Goal: Transaction & Acquisition: Purchase product/service

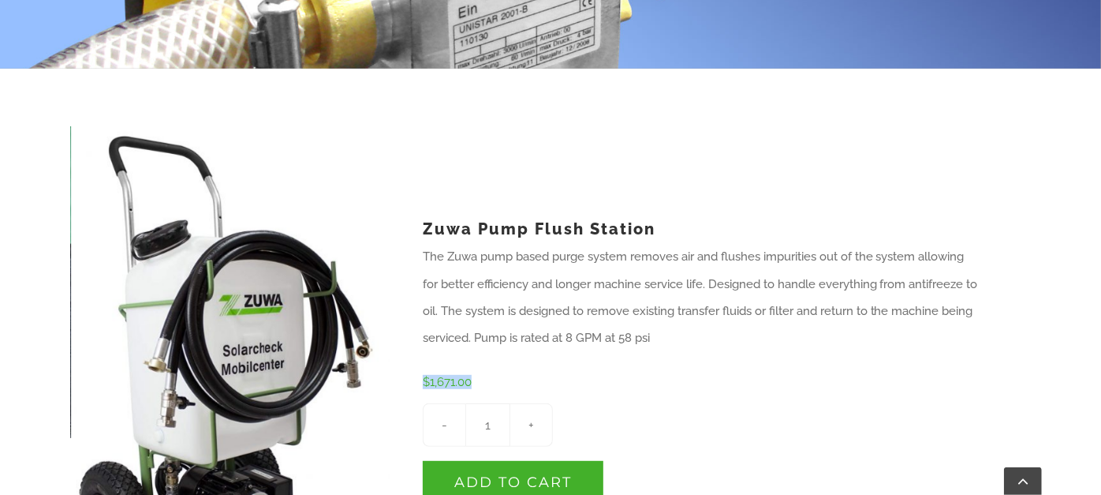
scroll to position [350, 0]
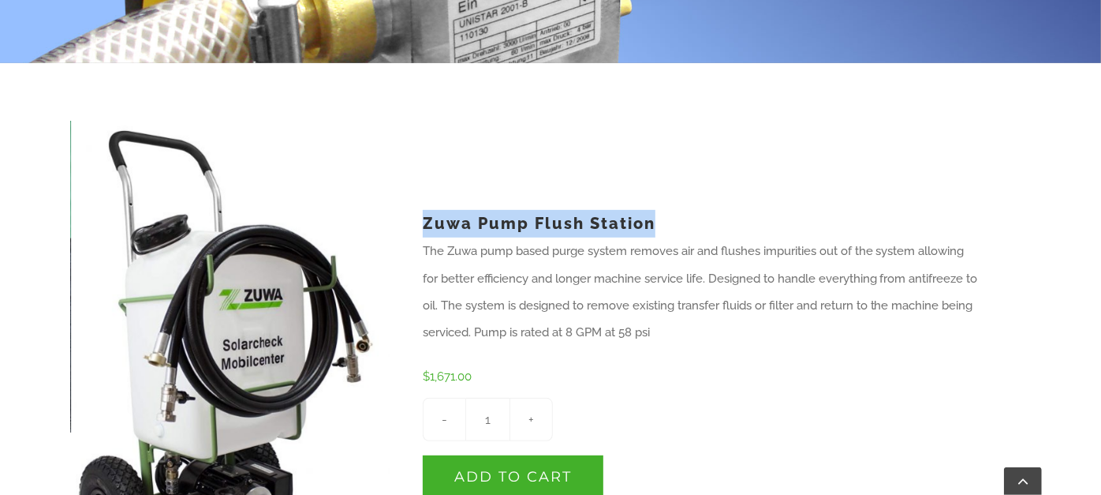
drag, startPoint x: 427, startPoint y: 191, endPoint x: 678, endPoint y: 194, distance: 250.8
click at [678, 210] on h1 "Zuwa Pump Flush Station" at bounding box center [702, 224] width 558 height 28
copy h1 "Zuwa Pump Flush Station"
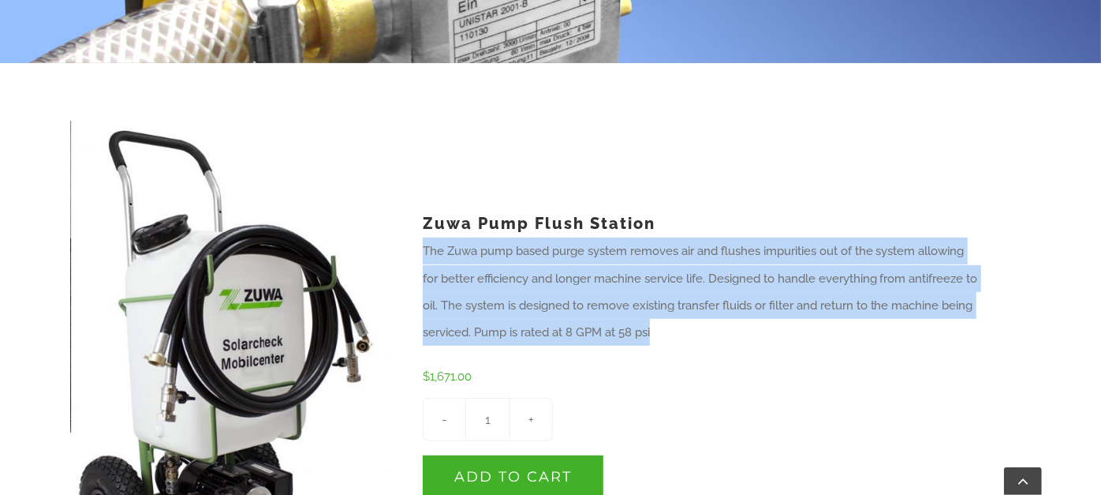
drag, startPoint x: 426, startPoint y: 222, endPoint x: 693, endPoint y: 301, distance: 278.8
click at [693, 301] on p "The Zuwa pump based purge system removes air and flushes impurities out of the …" at bounding box center [702, 290] width 558 height 107
copy p "The Zuwa pump based purge system removes air and flushes impurities out of the …"
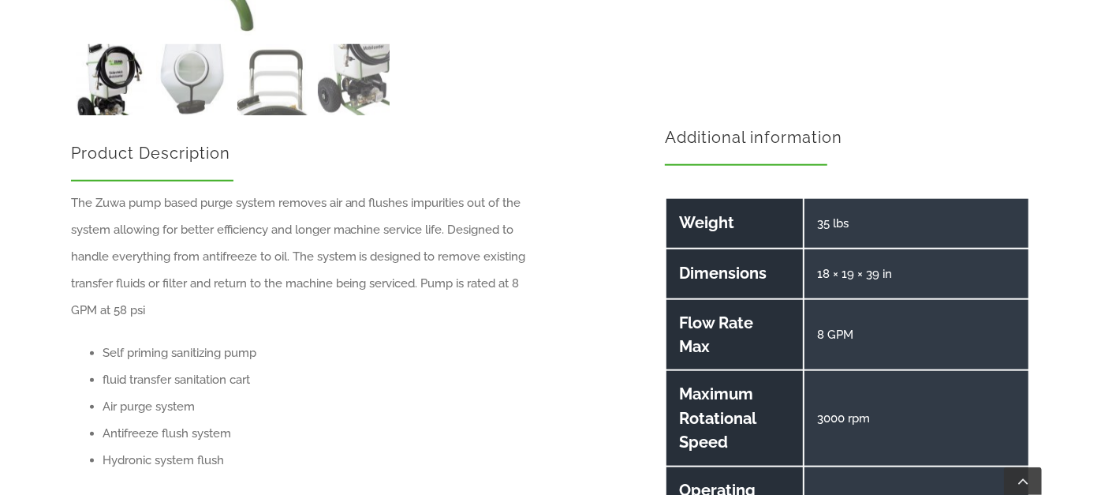
scroll to position [964, 0]
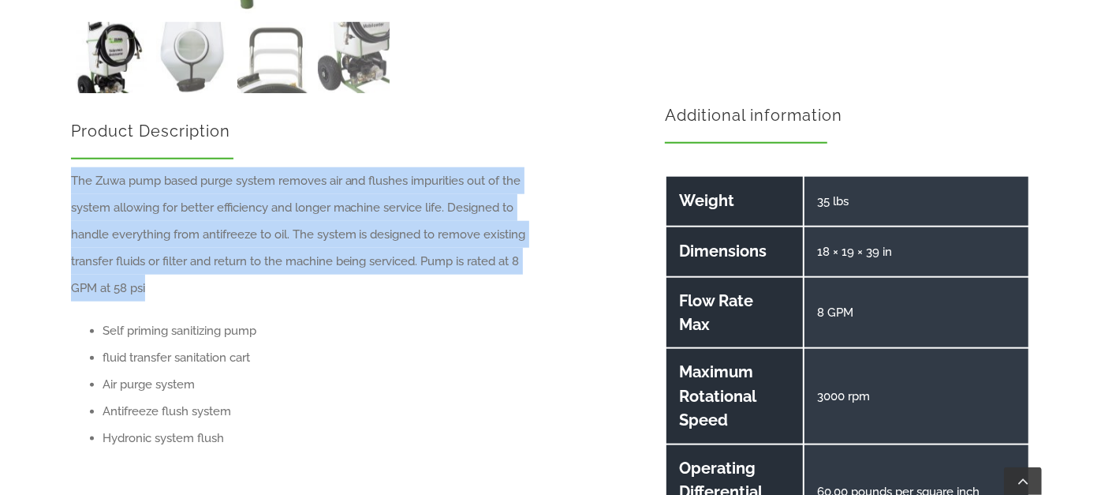
drag, startPoint x: 99, startPoint y: 176, endPoint x: 150, endPoint y: 256, distance: 94.7
click at [150, 256] on p "The Zuwa pump based purge system removes air and flushes impurities out of the …" at bounding box center [303, 234] width 465 height 134
copy p "The Zuwa pump based purge system removes air and flushes impurities out of the …"
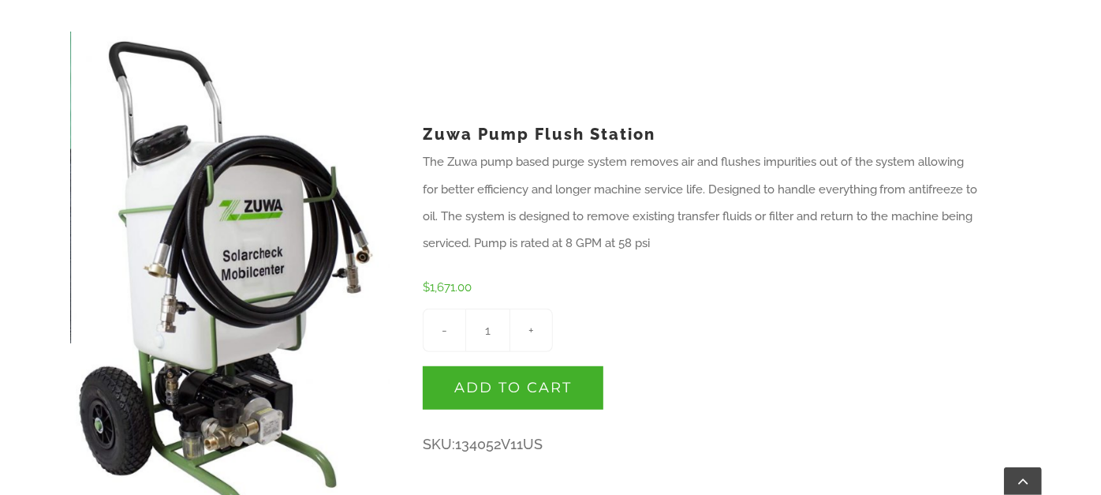
scroll to position [438, 0]
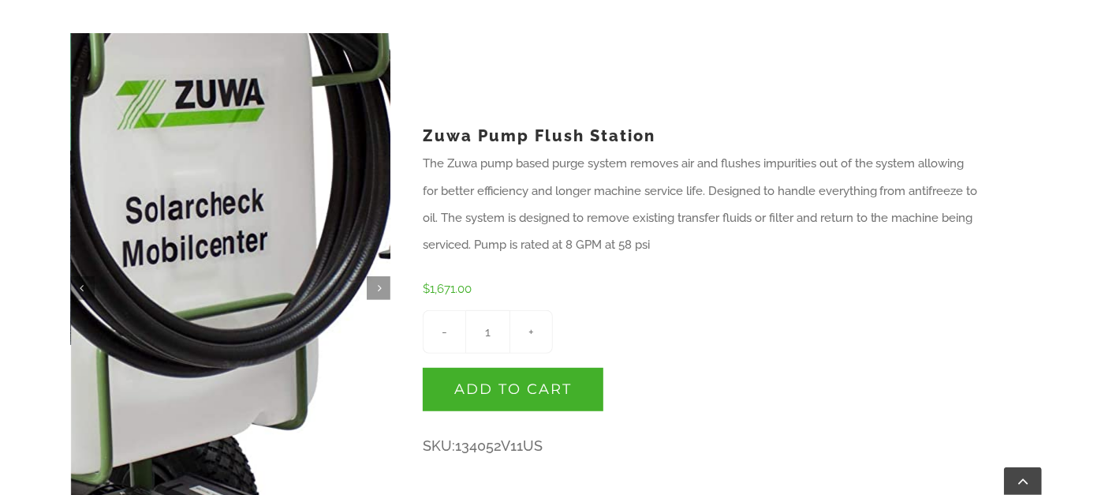
click at [287, 256] on img at bounding box center [144, 280] width 743 height 1183
